Goal: Task Accomplishment & Management: Manage account settings

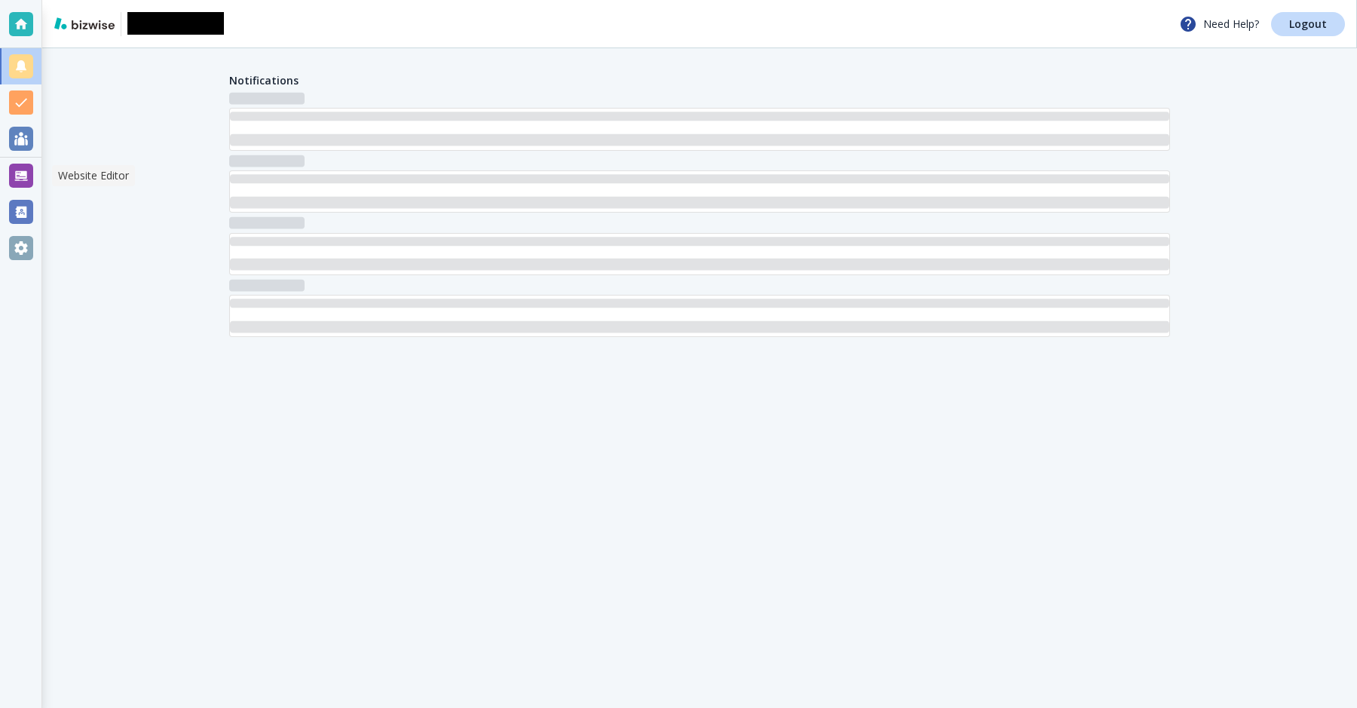
click at [17, 178] on div at bounding box center [21, 176] width 24 height 24
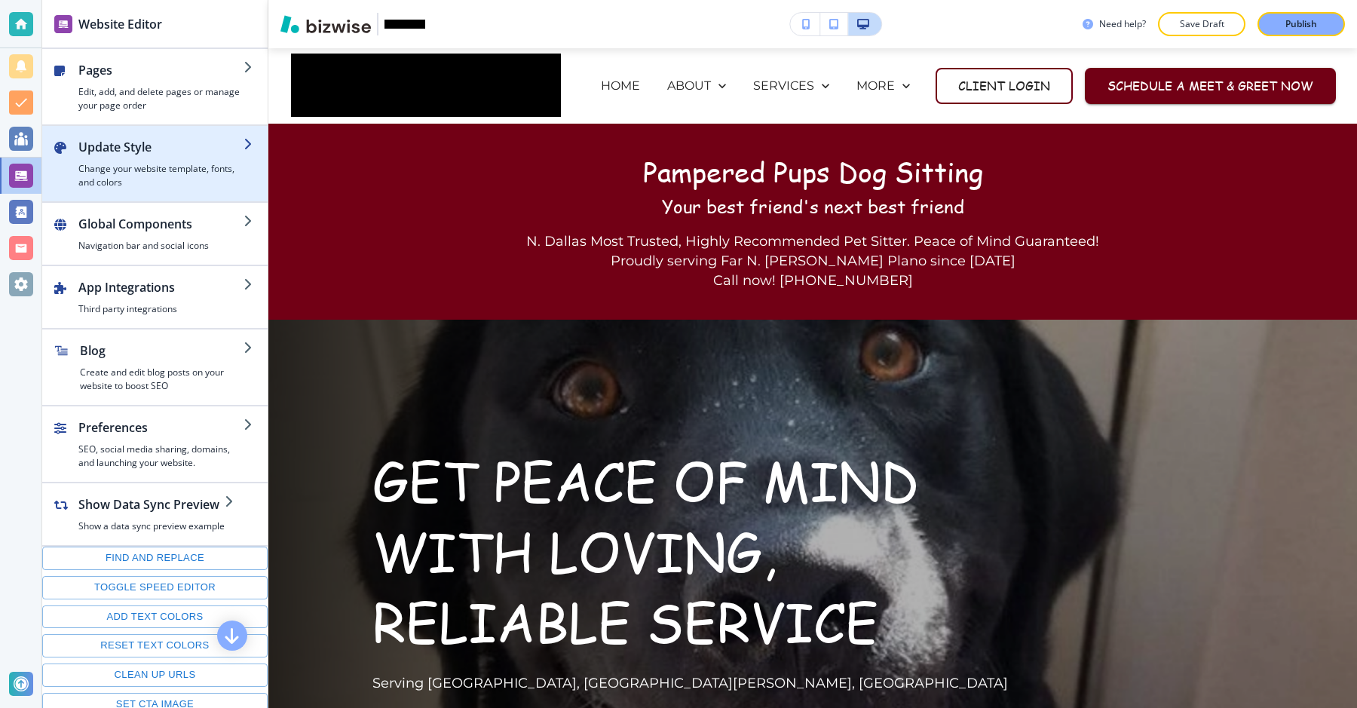
click at [161, 186] on h4 "Change your website template, fonts, and colors" at bounding box center [160, 175] width 165 height 27
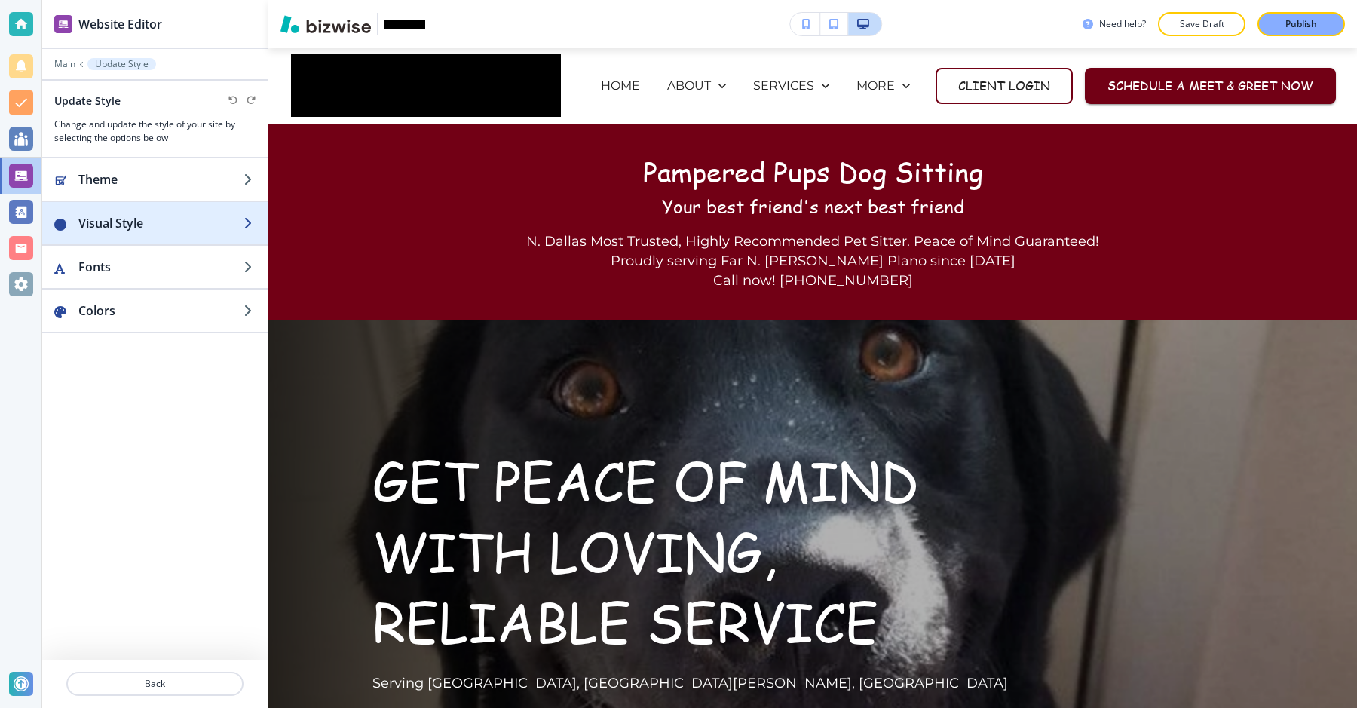
click at [155, 226] on h2 "Visual Style" at bounding box center [160, 223] width 165 height 18
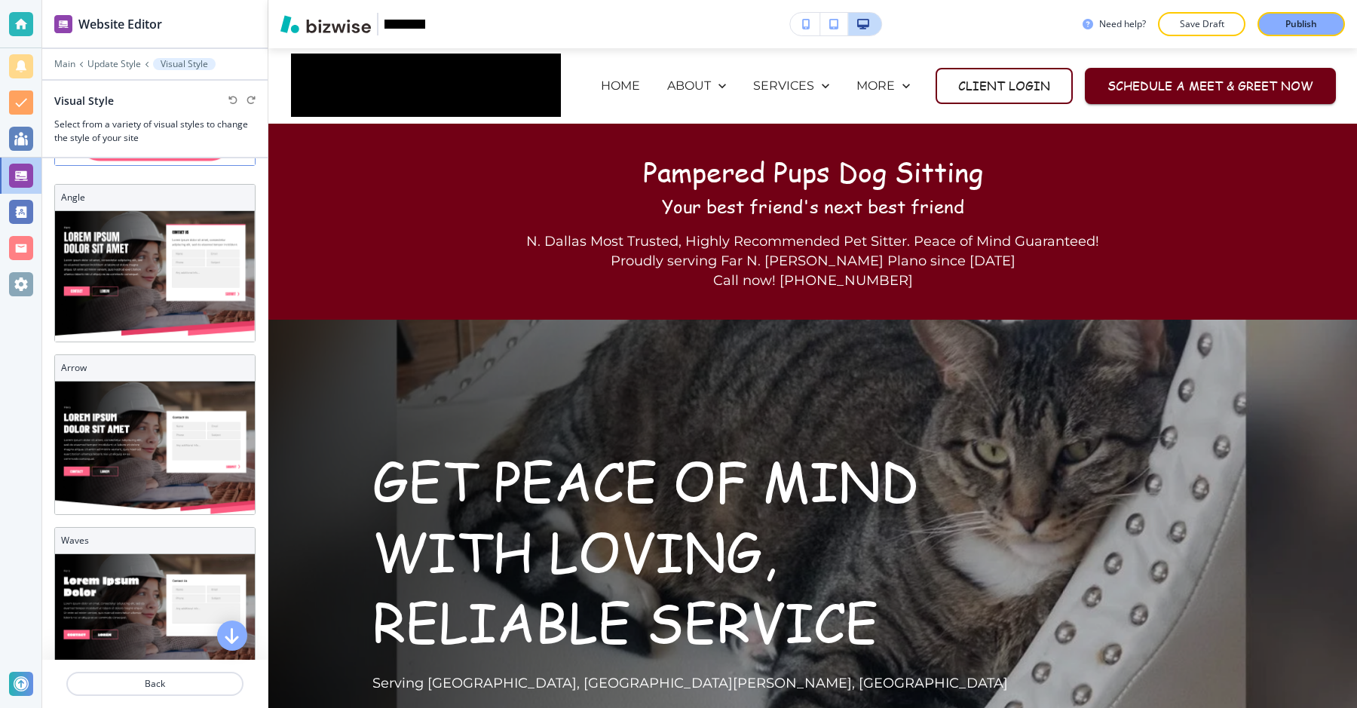
scroll to position [226, 0]
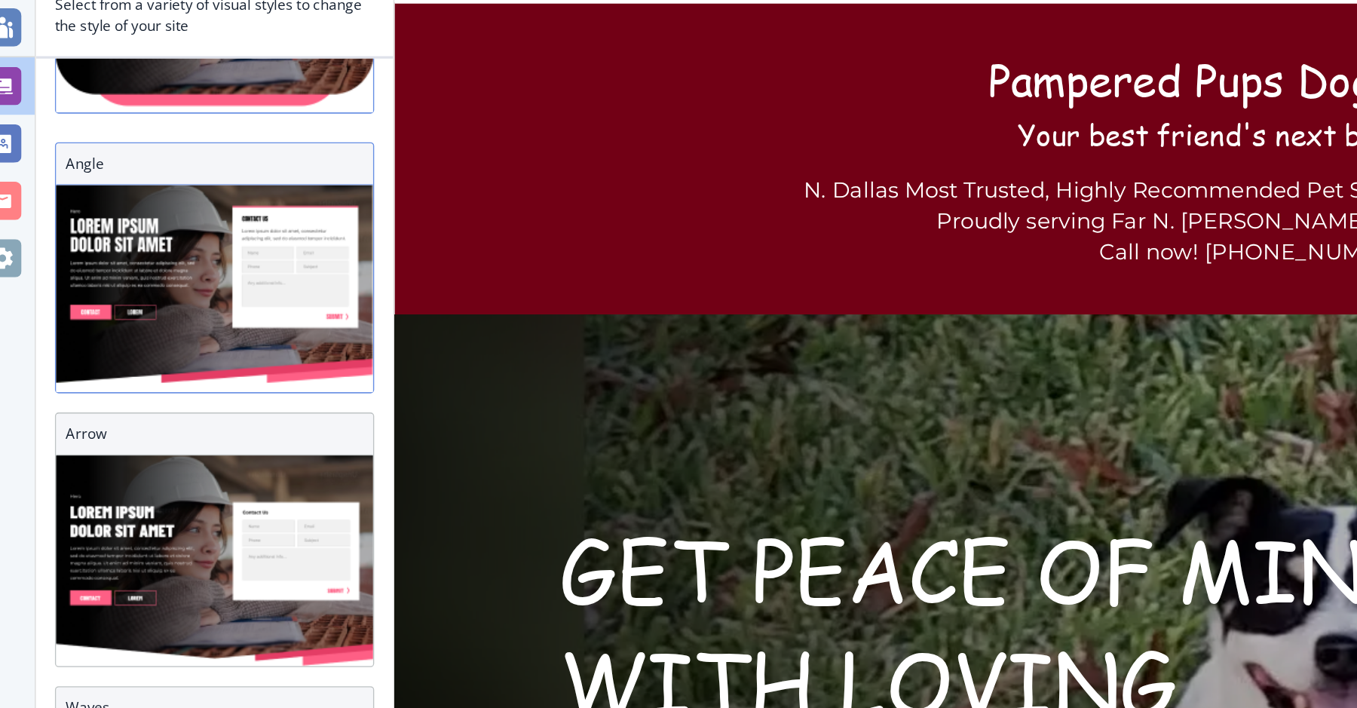
click at [137, 301] on img at bounding box center [155, 303] width 200 height 130
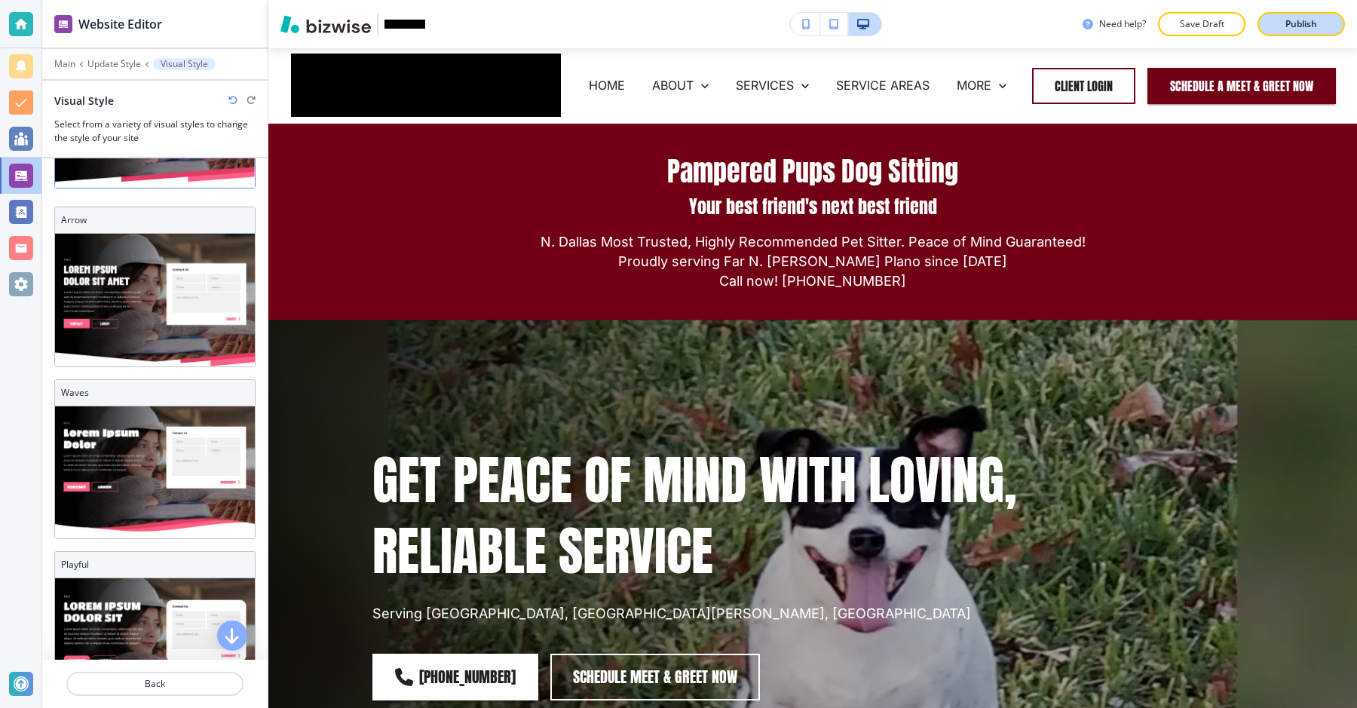
click at [1301, 20] on p "Publish" at bounding box center [1302, 24] width 32 height 14
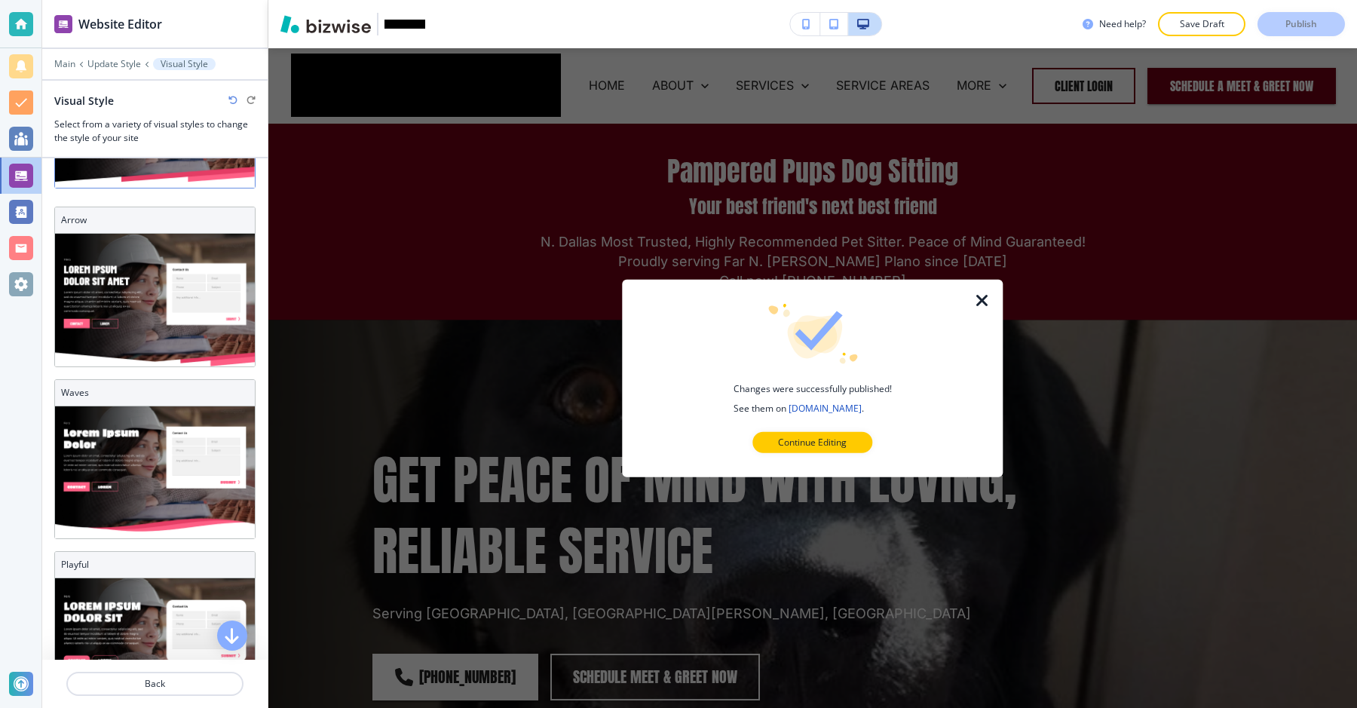
click at [840, 409] on link "[DOMAIN_NAME]" at bounding box center [825, 407] width 73 height 13
